Goal: Check status: Check status

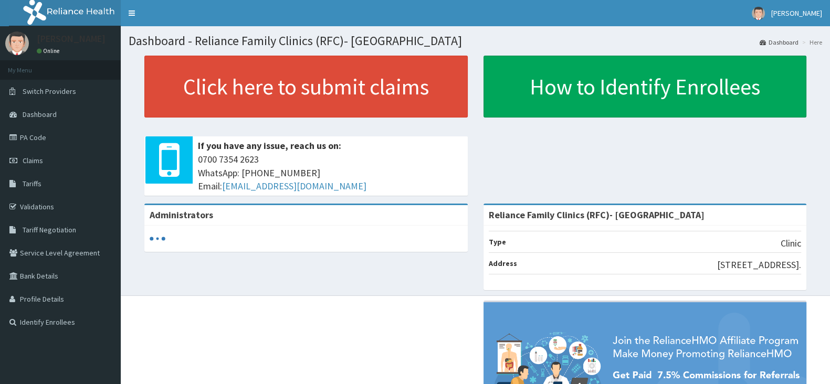
click at [375, 227] on div at bounding box center [305, 239] width 323 height 26
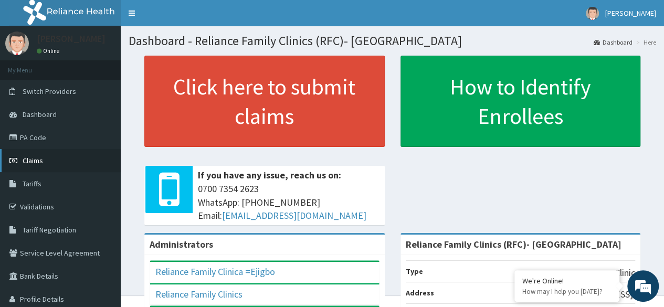
click at [73, 162] on link "Claims" at bounding box center [60, 160] width 121 height 23
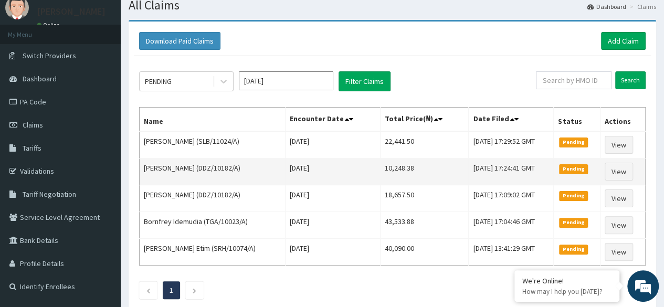
scroll to position [29, 0]
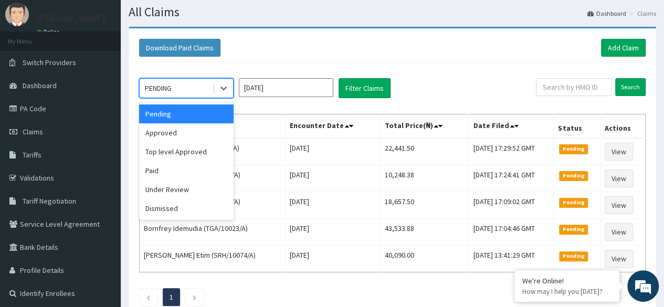
click at [187, 92] on div "PENDING" at bounding box center [176, 88] width 73 height 17
click at [196, 187] on div "Under Review" at bounding box center [186, 189] width 95 height 19
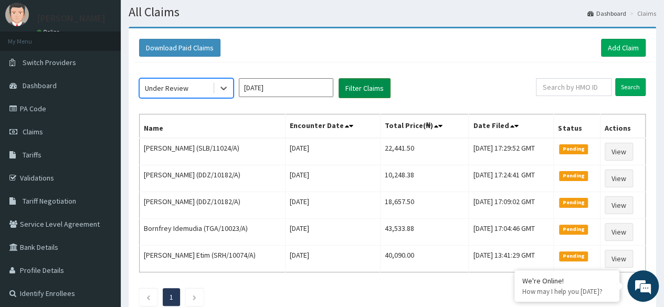
scroll to position [0, 0]
click at [368, 93] on button "Filter Claims" at bounding box center [365, 88] width 52 height 20
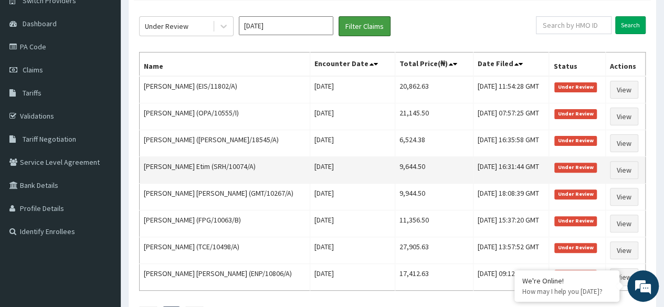
scroll to position [96, 0]
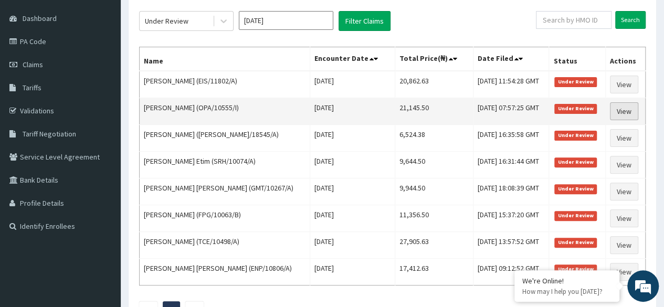
click at [624, 117] on link "View" at bounding box center [624, 111] width 28 height 18
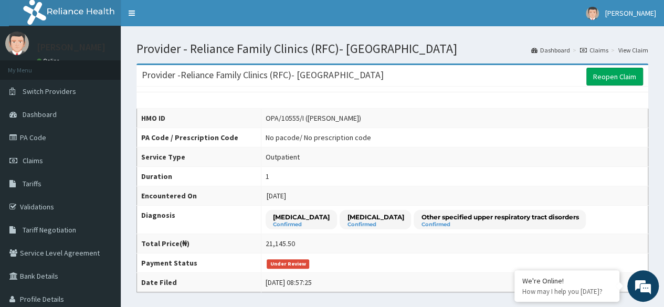
click at [596, 49] on link "Claims" at bounding box center [594, 50] width 28 height 9
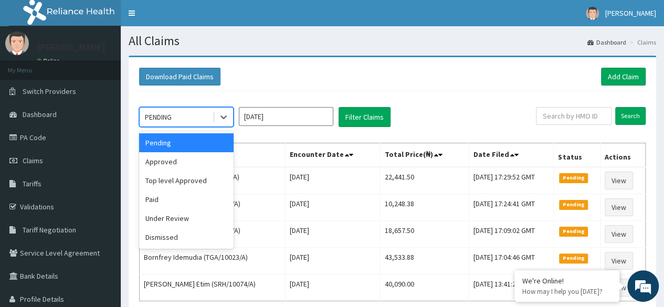
click at [191, 114] on div "PENDING" at bounding box center [176, 117] width 73 height 17
click at [189, 163] on div "Approved" at bounding box center [186, 161] width 95 height 19
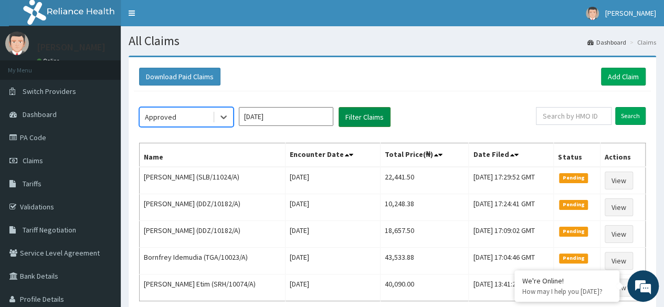
click at [385, 114] on button "Filter Claims" at bounding box center [365, 117] width 52 height 20
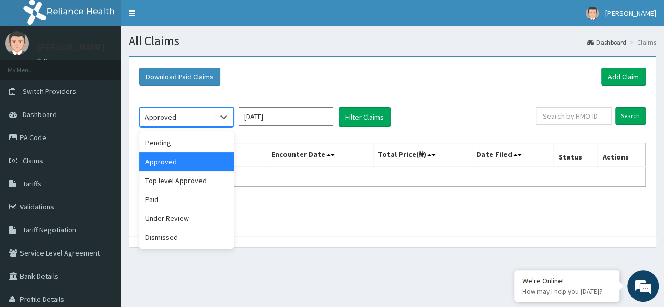
click at [195, 120] on div "Approved" at bounding box center [176, 117] width 73 height 17
click at [188, 199] on div "Paid" at bounding box center [186, 199] width 95 height 19
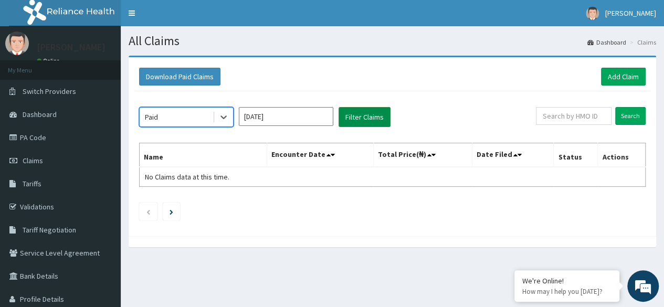
click at [355, 114] on button "Filter Claims" at bounding box center [365, 117] width 52 height 20
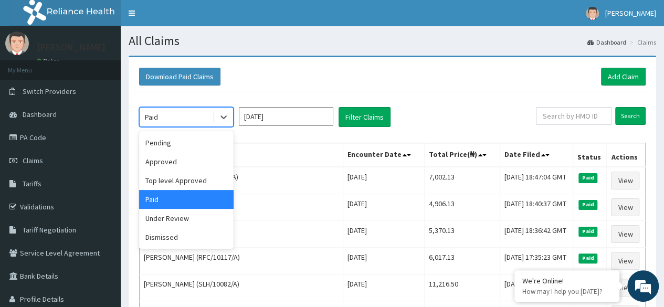
click at [198, 119] on div "Paid" at bounding box center [176, 117] width 73 height 17
click at [190, 180] on div "Top level Approved" at bounding box center [186, 180] width 95 height 19
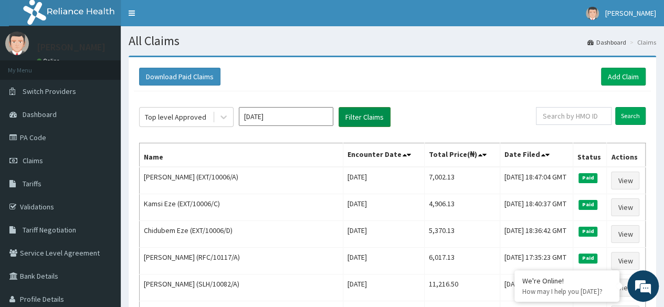
click at [355, 112] on button "Filter Claims" at bounding box center [365, 117] width 52 height 20
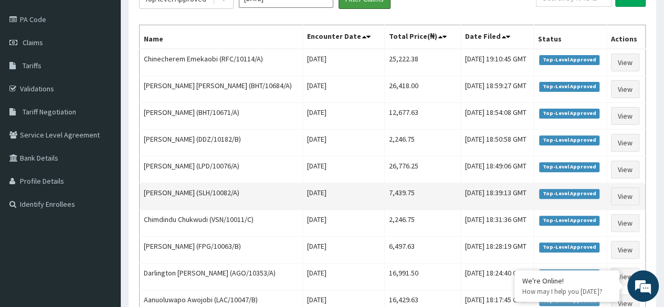
scroll to position [122, 0]
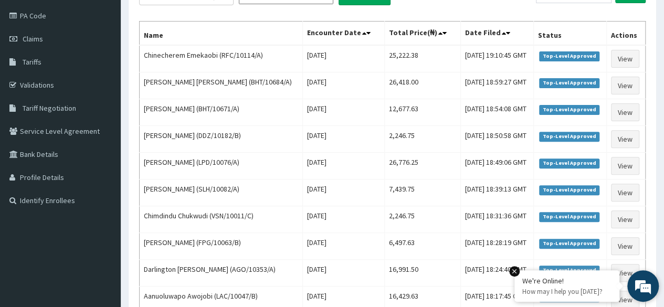
click at [517, 271] on em at bounding box center [514, 271] width 11 height 11
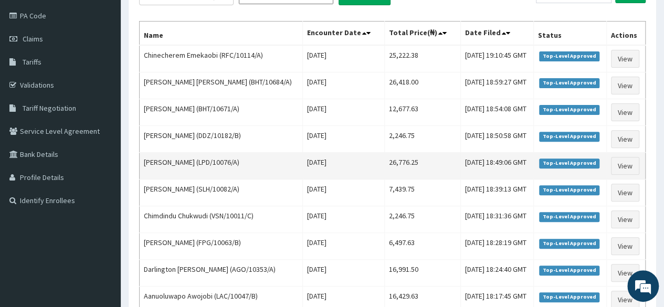
scroll to position [0, 0]
